Goal: Check status: Check status

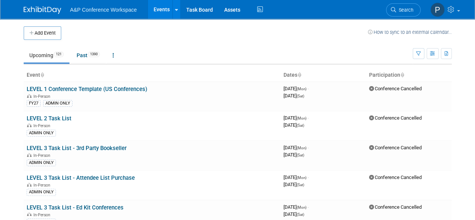
scroll to position [2325, 0]
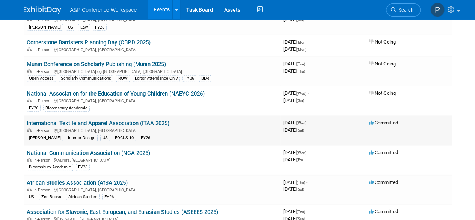
click at [129, 120] on link "International Textile and Apparel Association (ITAA 2025)" at bounding box center [98, 123] width 143 height 7
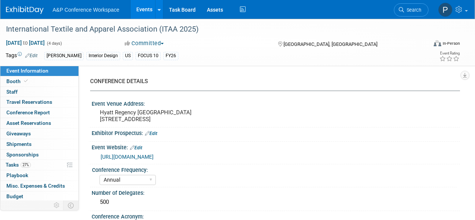
select select "Annual"
select select "Level 1"
select select "In-Person Booth"
select select "Fashion"
select select "Fairchild Books"
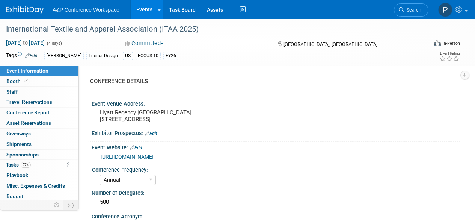
select select "Amanda Oney"
select select "Paige Papandrea"
select select "Katie Dean"
select select "Brand/Subject Presence​"
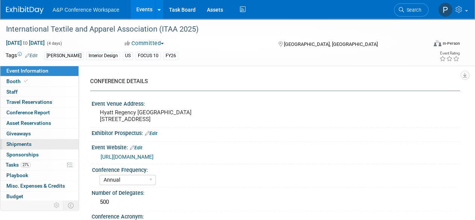
click at [51, 142] on link "0 Shipments 0" at bounding box center [39, 144] width 78 height 10
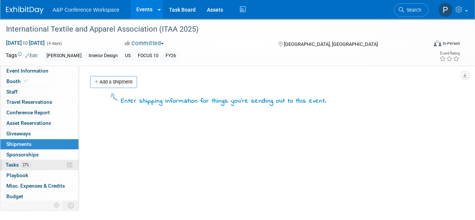
click at [48, 162] on link "27% Tasks 27%" at bounding box center [39, 165] width 78 height 10
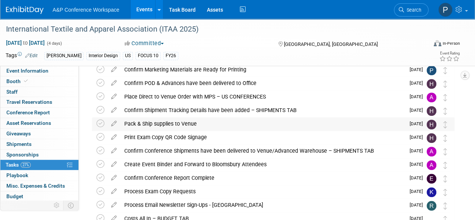
scroll to position [263, 0]
